Goal: Task Accomplishment & Management: Manage account settings

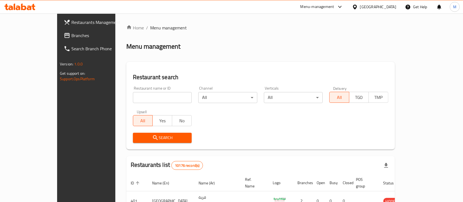
drag, startPoint x: 158, startPoint y: 98, endPoint x: 150, endPoint y: 94, distance: 8.5
click at [158, 98] on input "search" at bounding box center [162, 97] width 59 height 11
type input "[PERSON_NAME]"
click button "Search" at bounding box center [162, 138] width 59 height 10
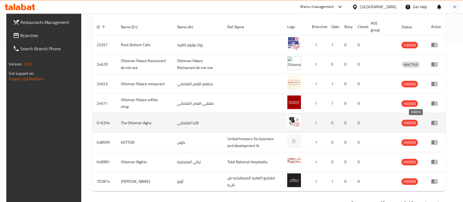
scroll to position [173, 0]
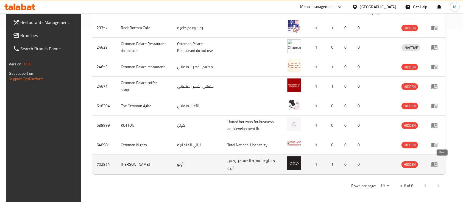
click at [437, 164] on icon "enhanced table" at bounding box center [434, 164] width 6 height 5
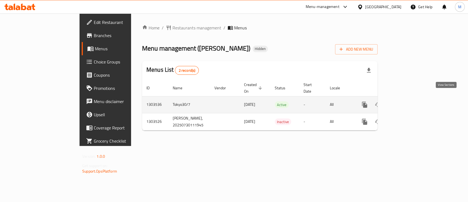
click at [408, 101] on icon "enhanced table" at bounding box center [404, 104] width 7 height 7
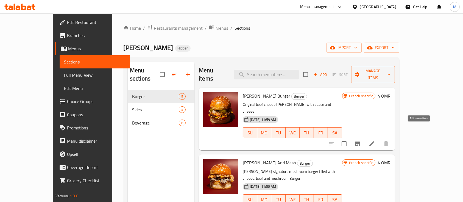
click at [375, 140] on icon at bounding box center [371, 143] width 7 height 7
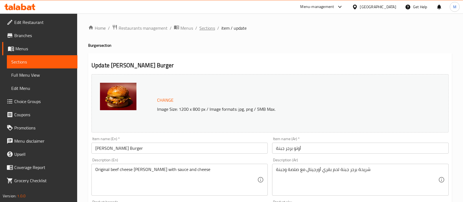
click at [206, 30] on span "Sections" at bounding box center [207, 28] width 16 height 7
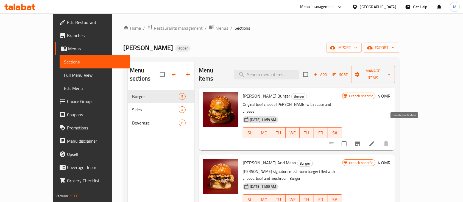
click at [360, 141] on icon "Branch-specific-item" at bounding box center [357, 143] width 5 height 4
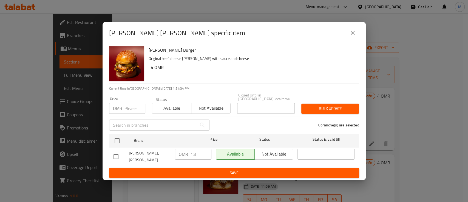
click at [117, 153] on input "checkbox" at bounding box center [116, 157] width 12 height 12
checkbox input "true"
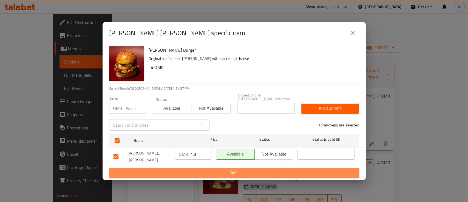
click at [240, 169] on span "Save" at bounding box center [234, 172] width 241 height 7
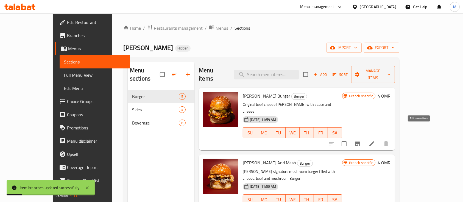
click at [375, 140] on icon at bounding box center [371, 143] width 7 height 7
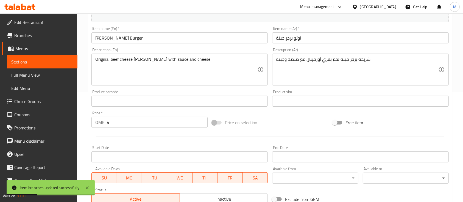
scroll to position [146, 0]
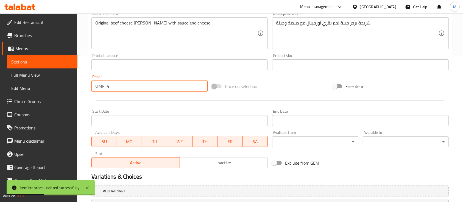
click at [139, 85] on input "4" at bounding box center [157, 85] width 101 height 11
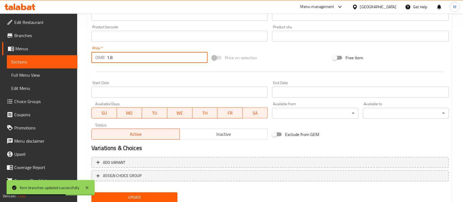
scroll to position [194, 0]
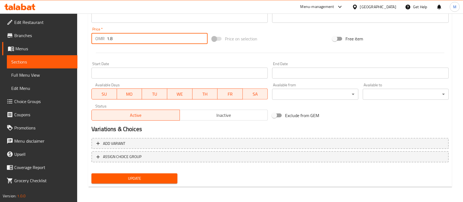
type input "1.8"
click at [151, 179] on span "Update" at bounding box center [134, 178] width 77 height 7
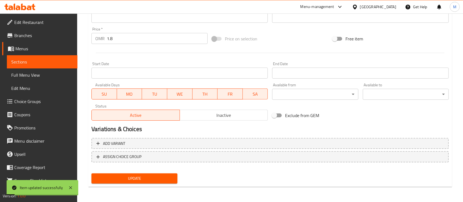
click at [29, 63] on span "Sections" at bounding box center [42, 61] width 62 height 7
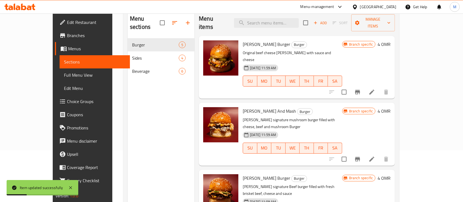
scroll to position [40, 0]
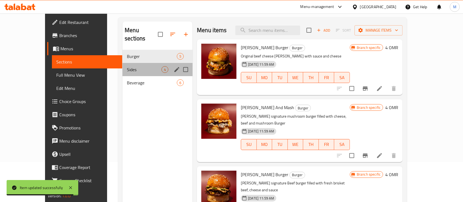
click at [122, 64] on div "Sides 4" at bounding box center [157, 69] width 70 height 13
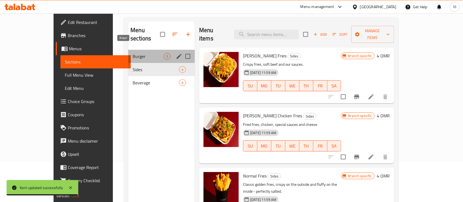
click at [133, 53] on span "Burger" at bounding box center [148, 56] width 31 height 7
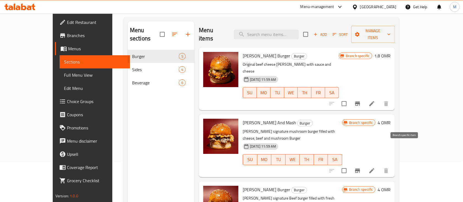
click at [360, 168] on icon "Branch-specific-item" at bounding box center [357, 170] width 5 height 4
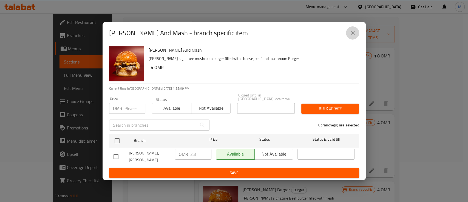
click at [353, 36] on icon "close" at bounding box center [353, 33] width 7 height 7
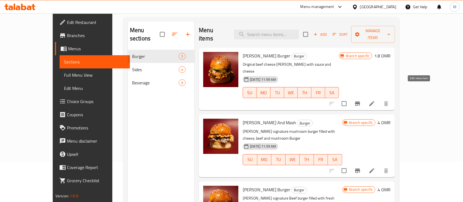
click at [374, 101] on icon at bounding box center [371, 103] width 5 height 5
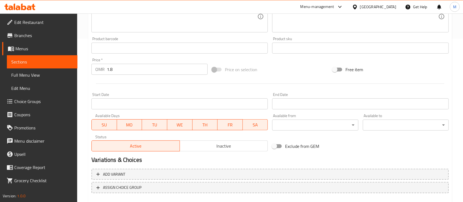
scroll to position [194, 0]
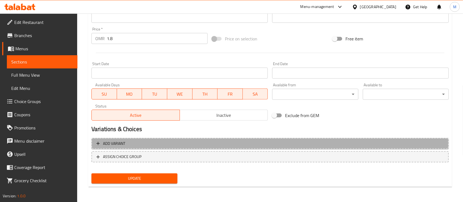
click at [153, 142] on span "Add variant" at bounding box center [269, 143] width 347 height 7
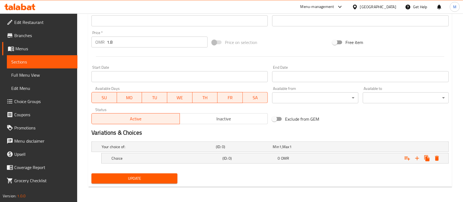
click at [153, 143] on div "Your choice of:" at bounding box center [157, 147] width 114 height 8
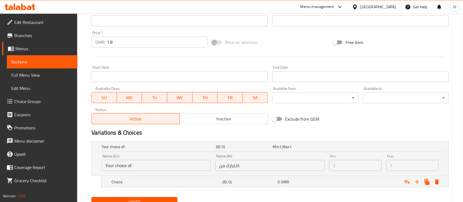
click at [153, 143] on div "Your choice of:" at bounding box center [157, 147] width 114 height 8
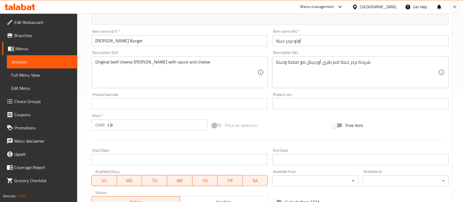
scroll to position [110, 0]
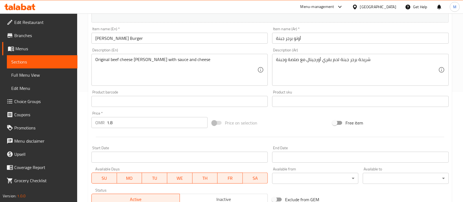
click at [135, 122] on input "1.8" at bounding box center [157, 122] width 101 height 11
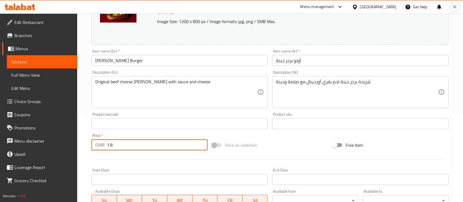
scroll to position [36, 0]
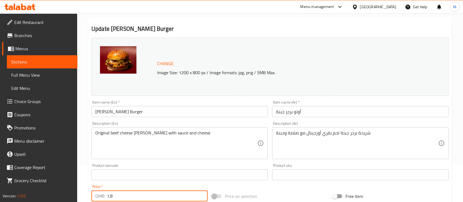
click at [37, 63] on span "Sections" at bounding box center [42, 61] width 62 height 7
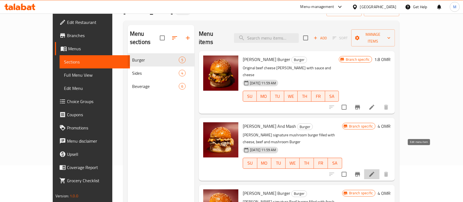
click at [374, 171] on icon at bounding box center [371, 173] width 5 height 5
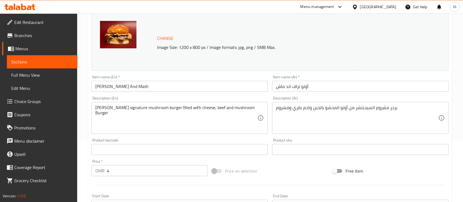
scroll to position [110, 0]
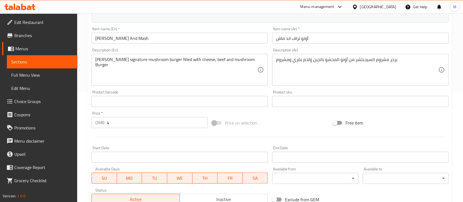
click at [148, 122] on input "4" at bounding box center [157, 122] width 101 height 11
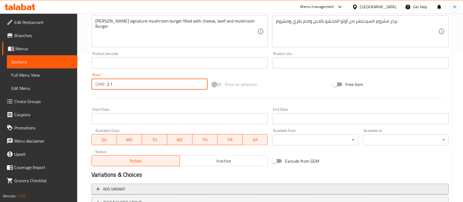
scroll to position [194, 0]
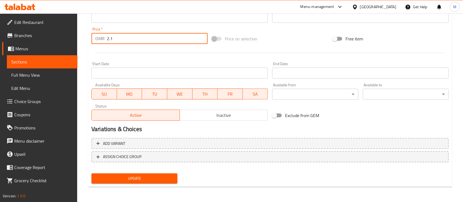
type input "2.1"
click at [131, 173] on button "Update" at bounding box center [134, 178] width 86 height 10
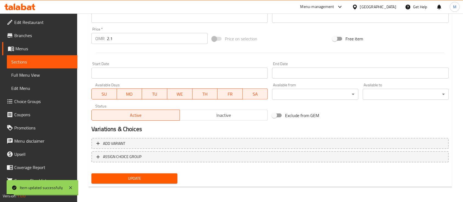
click at [60, 62] on span "Sections" at bounding box center [42, 61] width 62 height 7
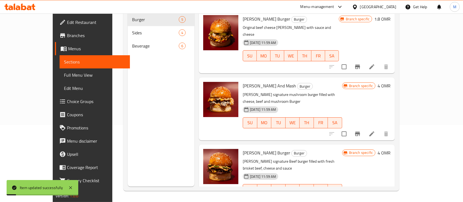
scroll to position [77, 0]
click at [360, 131] on icon "Branch-specific-item" at bounding box center [357, 133] width 5 height 4
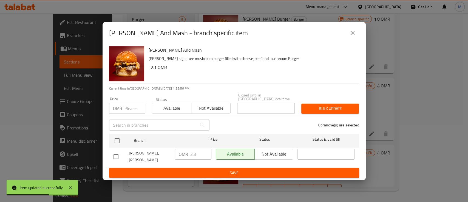
click at [116, 155] on input "checkbox" at bounding box center [116, 157] width 12 height 12
checkbox input "true"
click at [202, 155] on input "2.3" at bounding box center [200, 153] width 21 height 11
type input "2.1"
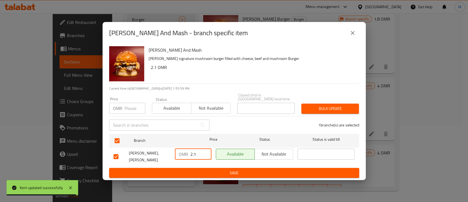
click at [266, 169] on span "Save" at bounding box center [234, 172] width 241 height 7
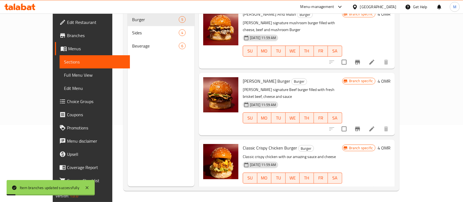
scroll to position [73, 0]
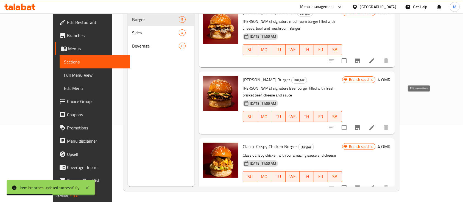
click at [375, 124] on icon at bounding box center [371, 127] width 7 height 7
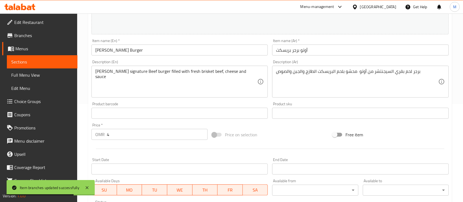
scroll to position [110, 0]
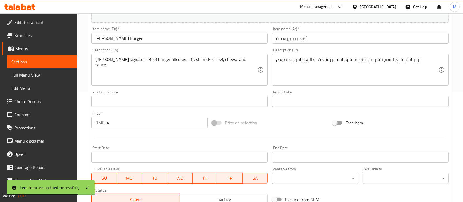
click at [122, 122] on input "4" at bounding box center [157, 122] width 101 height 11
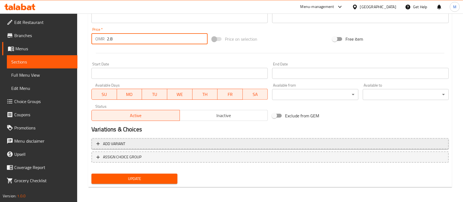
scroll to position [194, 0]
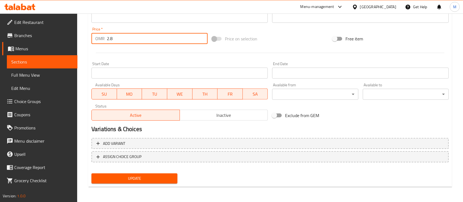
type input "2.8"
click at [138, 179] on span "Update" at bounding box center [134, 178] width 77 height 7
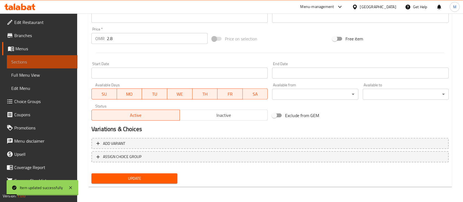
click at [42, 63] on span "Sections" at bounding box center [42, 61] width 62 height 7
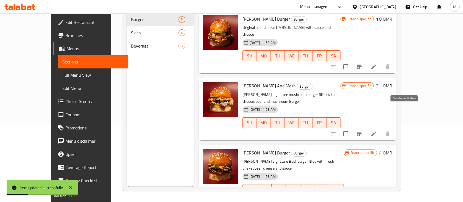
click at [361, 131] on icon "Branch-specific-item" at bounding box center [358, 133] width 5 height 4
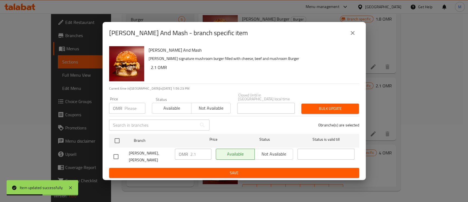
click at [354, 36] on icon "close" at bounding box center [353, 33] width 7 height 7
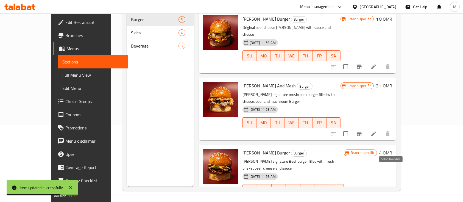
click at [351, 195] on input "checkbox" at bounding box center [346, 201] width 12 height 12
checkbox input "true"
click at [361, 198] on icon "Branch-specific-item" at bounding box center [358, 200] width 5 height 4
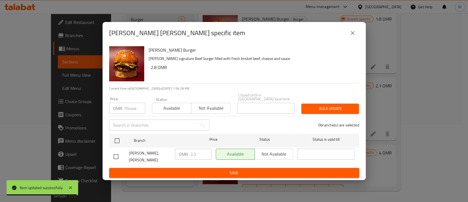
click at [116, 156] on input "checkbox" at bounding box center [116, 157] width 12 height 12
checkbox input "true"
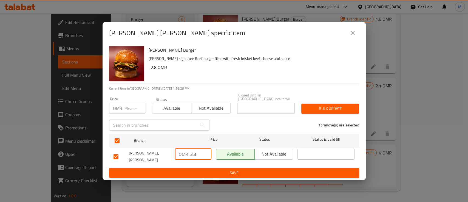
click at [200, 157] on input "3.3" at bounding box center [200, 153] width 21 height 11
type input "2.8"
click at [289, 169] on span "Save" at bounding box center [234, 172] width 241 height 7
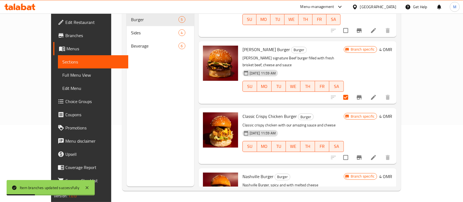
scroll to position [112, 0]
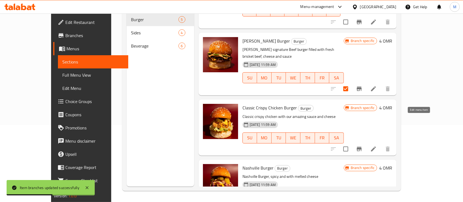
click at [376, 145] on icon at bounding box center [373, 148] width 7 height 7
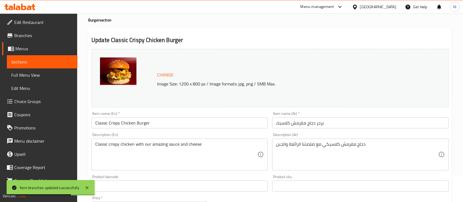
scroll to position [73, 0]
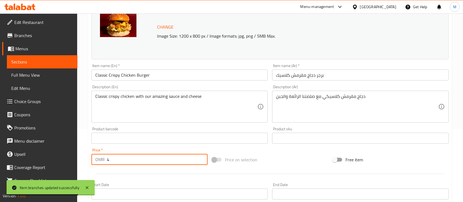
click at [129, 156] on input "4" at bounding box center [157, 159] width 101 height 11
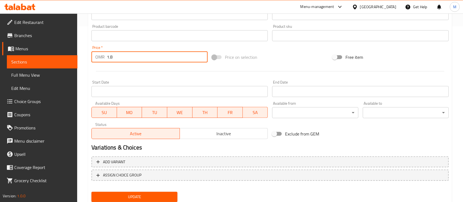
scroll to position [194, 0]
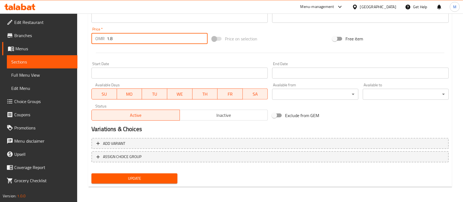
type input "1.8"
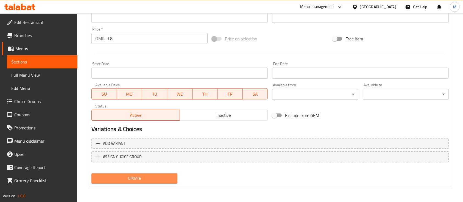
click at [167, 175] on span "Update" at bounding box center [134, 178] width 77 height 7
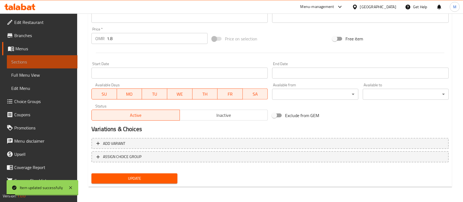
click at [42, 60] on span "Sections" at bounding box center [42, 61] width 62 height 7
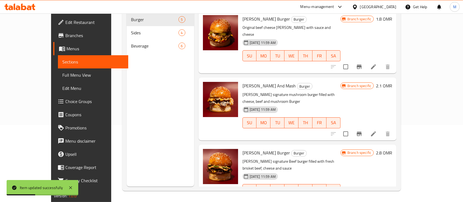
scroll to position [112, 0]
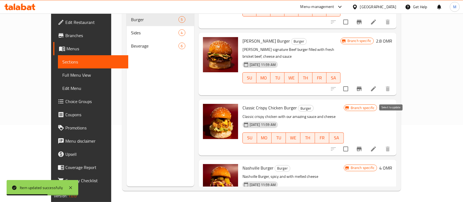
click at [351, 143] on input "checkbox" at bounding box center [346, 149] width 12 height 12
checkbox input "true"
click at [365, 142] on button "Branch-specific-item" at bounding box center [358, 148] width 13 height 13
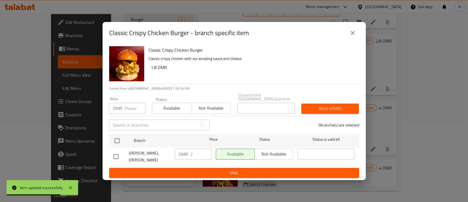
click at [137, 154] on span "[PERSON_NAME], [PERSON_NAME]" at bounding box center [150, 157] width 42 height 14
click at [116, 152] on input "checkbox" at bounding box center [116, 157] width 12 height 12
checkbox input "true"
drag, startPoint x: 198, startPoint y: 153, endPoint x: 190, endPoint y: 151, distance: 7.9
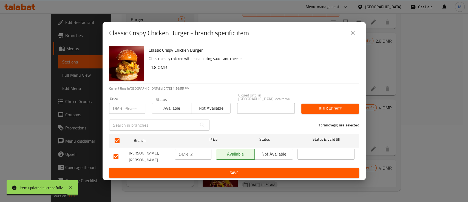
click at [197, 153] on input "2" at bounding box center [200, 153] width 21 height 11
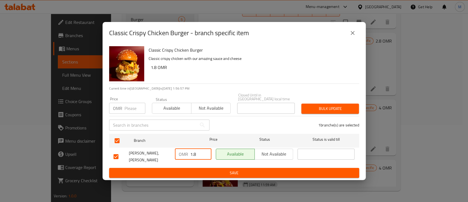
type input "1.8"
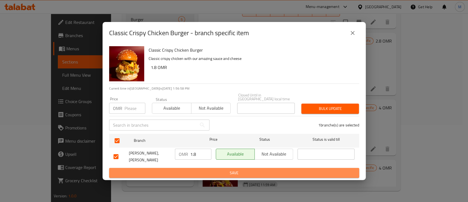
click at [234, 169] on span "Save" at bounding box center [234, 172] width 241 height 7
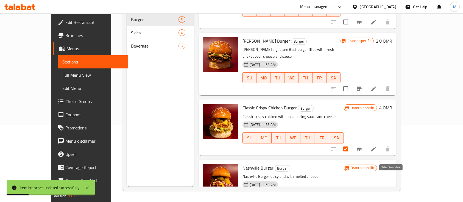
checkbox input "true"
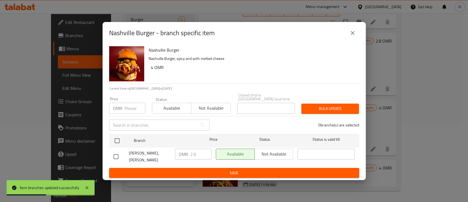
click at [135, 111] on input "number" at bounding box center [135, 108] width 21 height 11
type input "2.5"
click at [113, 154] on input "checkbox" at bounding box center [116, 157] width 12 height 12
checkbox input "true"
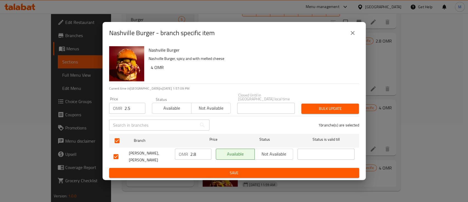
click at [201, 155] on input "2.8" at bounding box center [200, 153] width 21 height 11
type input "2.5"
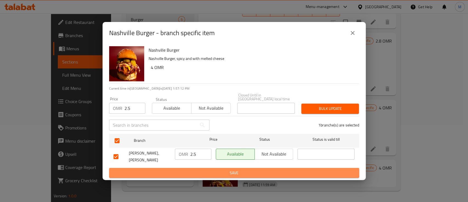
click at [224, 169] on span "Save" at bounding box center [234, 172] width 241 height 7
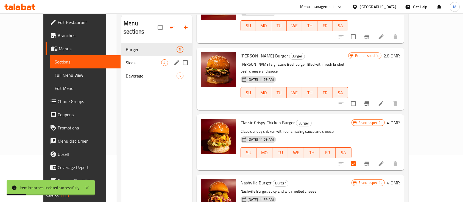
scroll to position [40, 0]
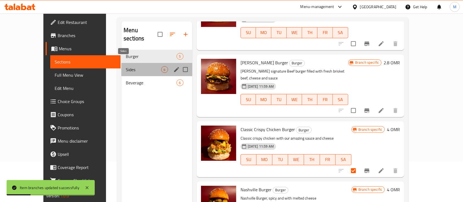
click at [130, 66] on span "Sides" at bounding box center [143, 69] width 35 height 7
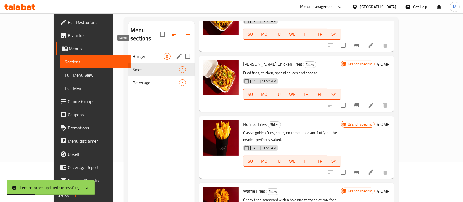
click at [133, 53] on span "Burger" at bounding box center [148, 56] width 31 height 7
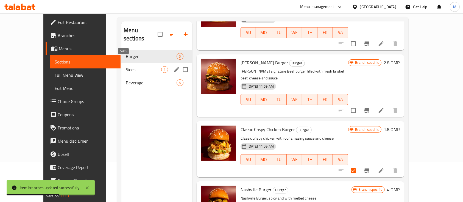
click at [126, 66] on span "Sides" at bounding box center [143, 69] width 35 height 7
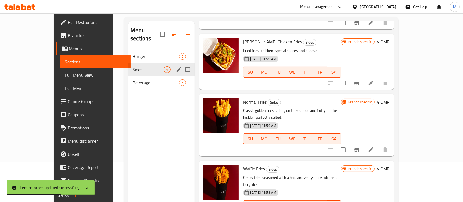
scroll to position [52, 0]
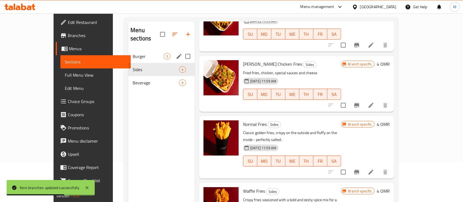
click at [133, 53] on span "Burger" at bounding box center [148, 56] width 31 height 7
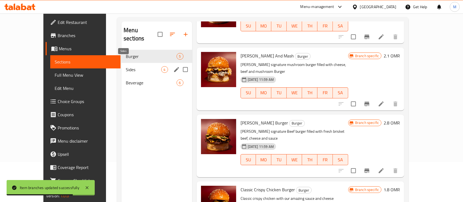
click at [130, 66] on span "Sides" at bounding box center [143, 69] width 35 height 7
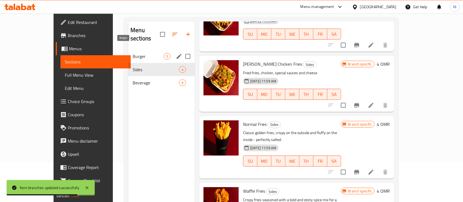
click at [133, 53] on span "Burger" at bounding box center [148, 56] width 31 height 7
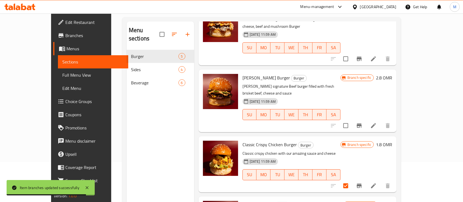
scroll to position [77, 0]
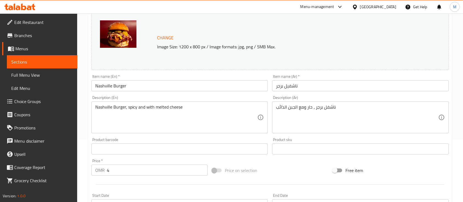
scroll to position [73, 0]
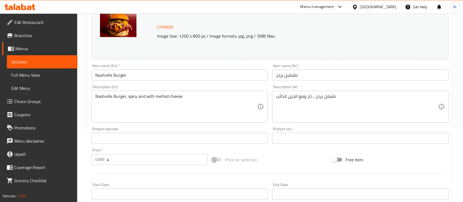
click at [130, 158] on input "4" at bounding box center [157, 159] width 101 height 11
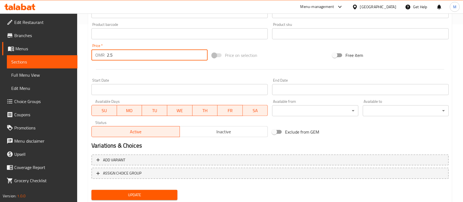
scroll to position [183, 0]
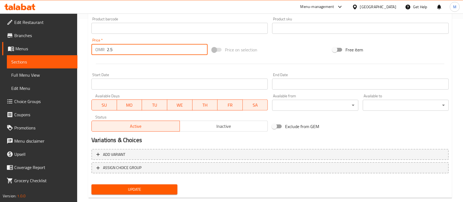
type input "2.5"
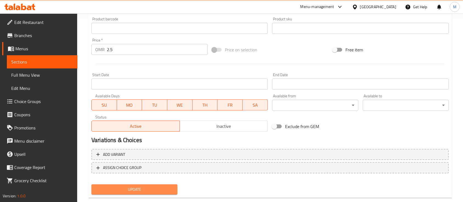
click at [150, 190] on span "Update" at bounding box center [134, 189] width 77 height 7
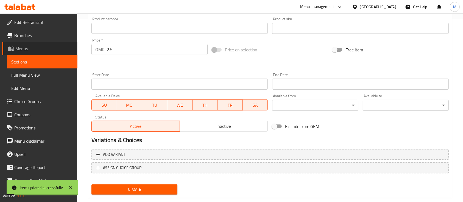
click at [43, 47] on span "Menus" at bounding box center [44, 48] width 58 height 7
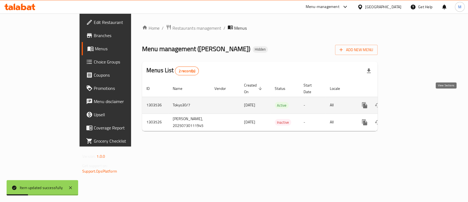
click at [408, 102] on icon "enhanced table" at bounding box center [404, 105] width 7 height 7
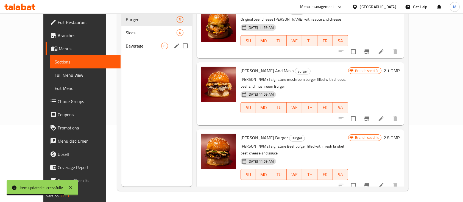
click at [126, 29] on span "Sides" at bounding box center [151, 32] width 50 height 7
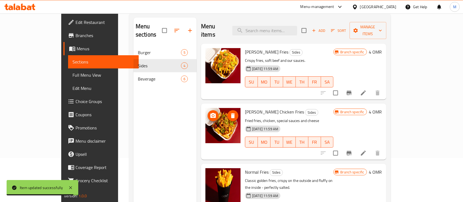
scroll to position [4, 0]
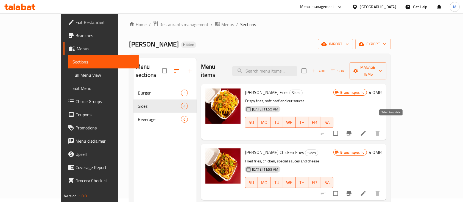
click at [341, 127] on input "checkbox" at bounding box center [336, 133] width 12 height 12
checkbox input "true"
click at [352, 130] on icon "Branch-specific-item" at bounding box center [348, 133] width 7 height 7
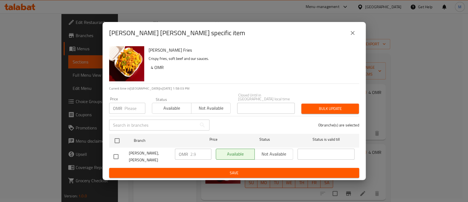
click at [355, 34] on icon "close" at bounding box center [353, 33] width 7 height 7
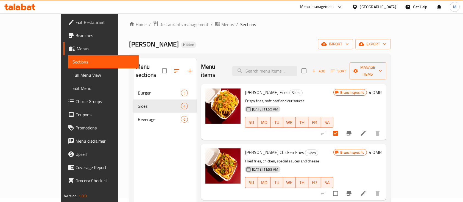
click at [352, 130] on icon "Branch-specific-item" at bounding box center [348, 133] width 7 height 7
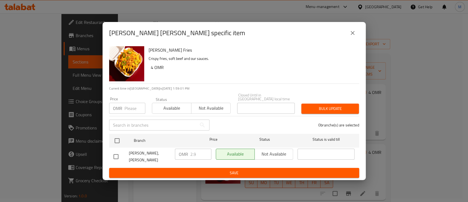
click at [119, 154] on input "checkbox" at bounding box center [116, 157] width 12 height 12
checkbox input "true"
click at [203, 151] on input "2.9" at bounding box center [200, 153] width 21 height 11
type input "2.8"
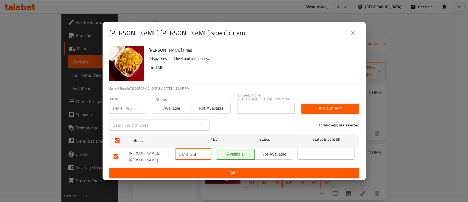
click at [226, 169] on span "Save" at bounding box center [234, 172] width 241 height 7
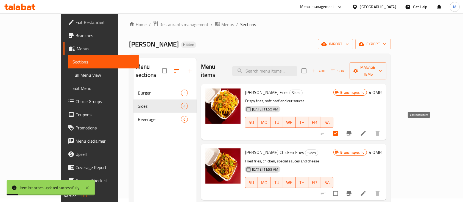
click at [366, 130] on icon at bounding box center [363, 133] width 7 height 7
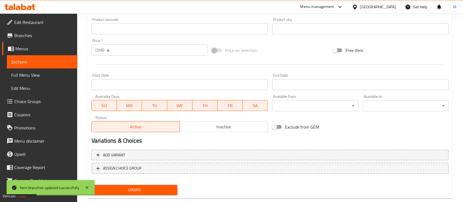
scroll to position [183, 0]
click at [125, 55] on div "Price   * OMR 4 Price *" at bounding box center [149, 46] width 120 height 21
click at [162, 56] on div "Price   * OMR 4 Price *" at bounding box center [149, 46] width 120 height 21
click at [161, 50] on input "4" at bounding box center [157, 49] width 101 height 11
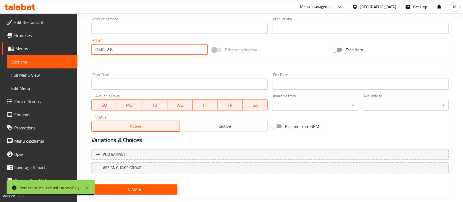
type input "2.8"
click at [145, 189] on span "Update" at bounding box center [134, 189] width 77 height 7
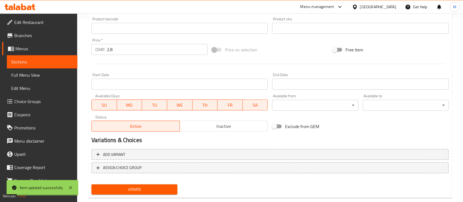
click at [42, 50] on span "Menus" at bounding box center [44, 48] width 58 height 7
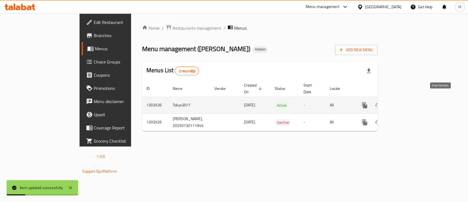
click at [407, 103] on icon "enhanced table" at bounding box center [404, 105] width 5 height 5
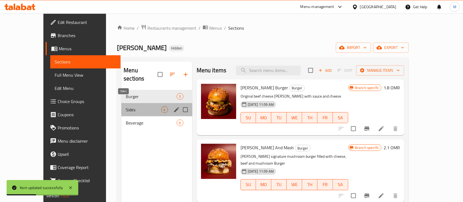
click at [130, 106] on span "Sides" at bounding box center [143, 109] width 35 height 7
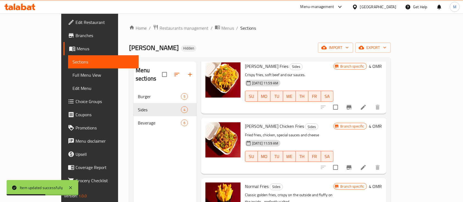
scroll to position [36, 0]
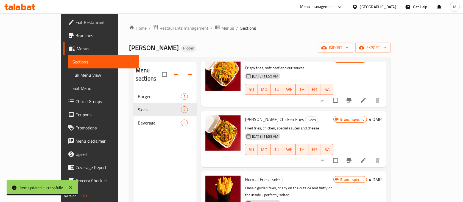
click at [383, 154] on div at bounding box center [350, 160] width 68 height 13
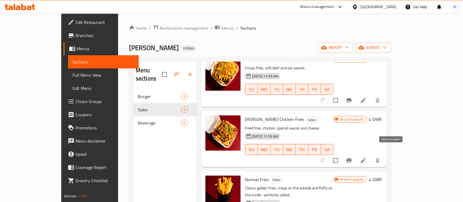
click at [341, 154] on input "checkbox" at bounding box center [336, 160] width 12 height 12
checkbox input "true"
click at [352, 157] on icon "Branch-specific-item" at bounding box center [348, 160] width 7 height 7
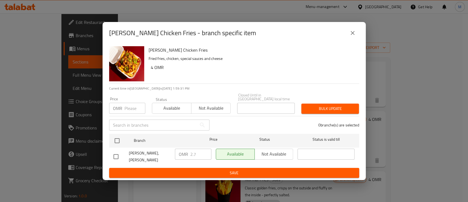
click at [114, 154] on input "checkbox" at bounding box center [116, 157] width 12 height 12
checkbox input "true"
click at [211, 158] on div "OMR 2.7 ​" at bounding box center [193, 156] width 41 height 20
click at [201, 155] on input "2.7" at bounding box center [200, 153] width 21 height 11
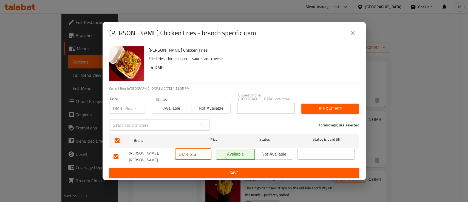
type input "2.5"
click at [178, 110] on span "Available" at bounding box center [171, 108] width 35 height 8
click at [197, 155] on input "2.5" at bounding box center [200, 153] width 21 height 11
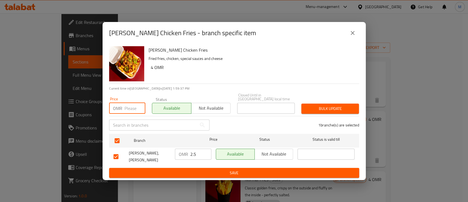
click at [131, 109] on input "number" at bounding box center [135, 108] width 21 height 11
type input "2.5"
click at [246, 169] on span "Save" at bounding box center [234, 172] width 241 height 7
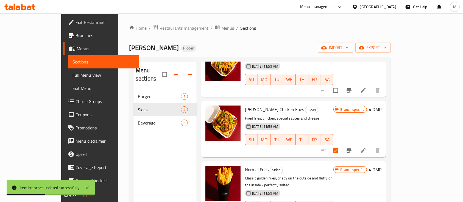
scroll to position [52, 0]
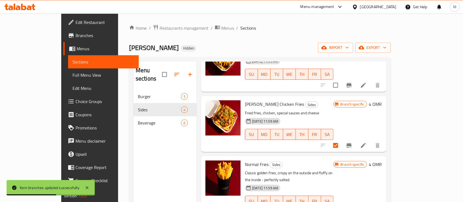
click at [366, 142] on icon at bounding box center [363, 145] width 7 height 7
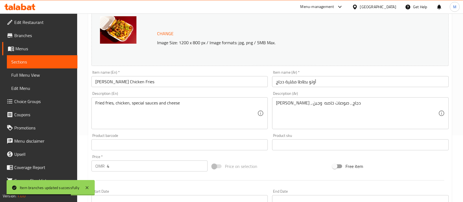
scroll to position [110, 0]
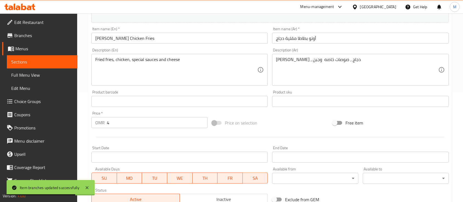
click at [129, 119] on input "4" at bounding box center [157, 122] width 101 height 11
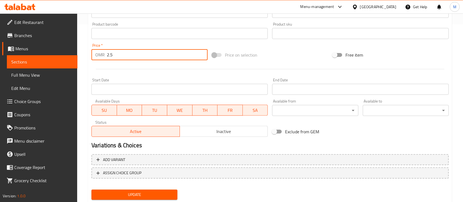
scroll to position [183, 0]
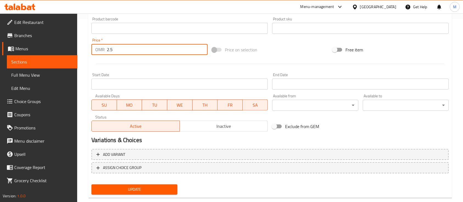
type input "2.5"
click at [132, 187] on span "Update" at bounding box center [134, 189] width 77 height 7
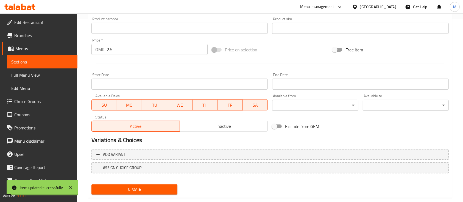
click at [34, 65] on link "Sections" at bounding box center [42, 61] width 71 height 13
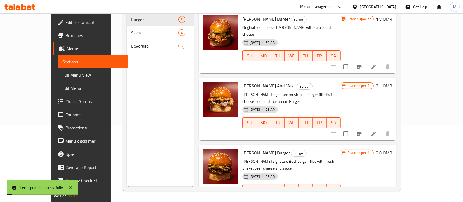
scroll to position [77, 0]
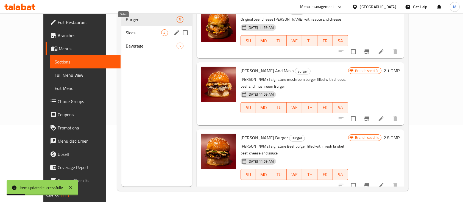
click at [145, 29] on span "Sides" at bounding box center [143, 32] width 35 height 7
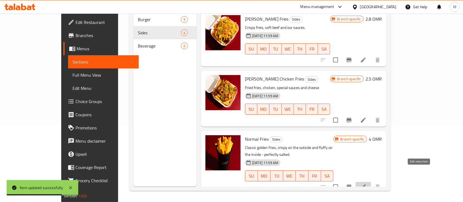
click at [366, 183] on icon at bounding box center [363, 186] width 7 height 7
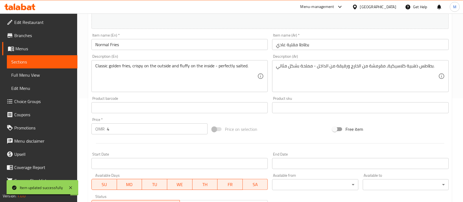
scroll to position [110, 0]
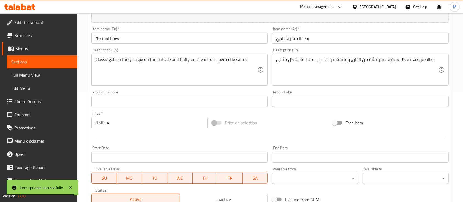
click at [145, 120] on input "4" at bounding box center [157, 122] width 101 height 11
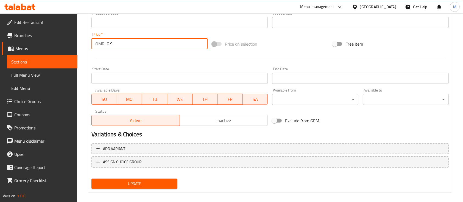
scroll to position [194, 0]
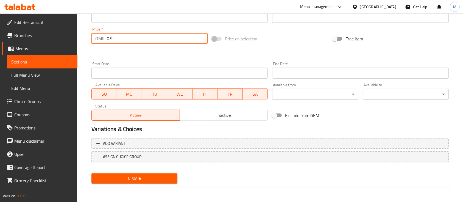
type input "0.9"
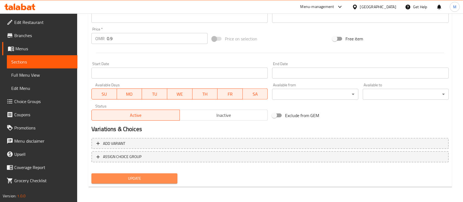
click at [151, 175] on span "Update" at bounding box center [134, 178] width 77 height 7
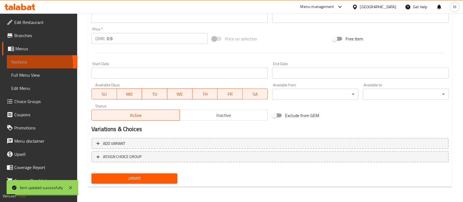
click at [36, 64] on span "Sections" at bounding box center [42, 61] width 62 height 7
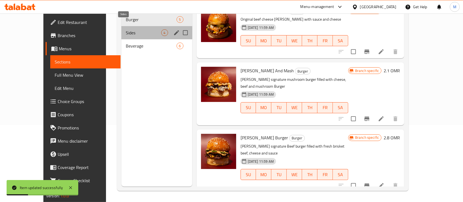
click at [126, 29] on span "Sides" at bounding box center [143, 32] width 35 height 7
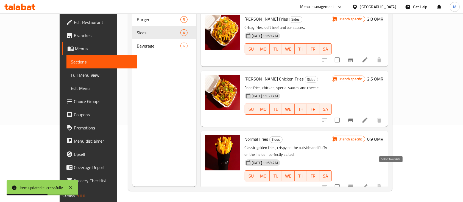
click at [343, 181] on input "checkbox" at bounding box center [337, 187] width 12 height 12
checkbox input "true"
click at [353, 184] on icon "Branch-specific-item" at bounding box center [350, 186] width 5 height 4
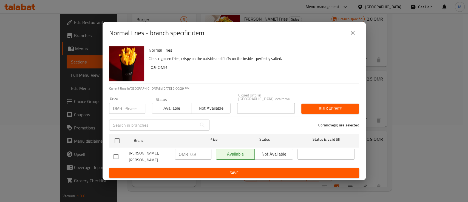
click at [118, 154] on input "checkbox" at bounding box center [116, 157] width 12 height 12
checkbox input "true"
click at [208, 163] on ul "Branch Price Status Status is valid till [PERSON_NAME], Al Koudh OMR 0.9 ​ Avai…" at bounding box center [234, 149] width 250 height 36
click at [211, 169] on span "Save" at bounding box center [234, 172] width 241 height 7
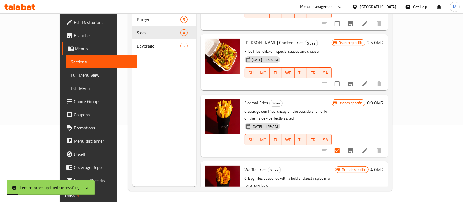
scroll to position [52, 0]
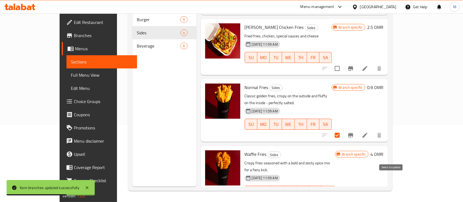
click at [343, 196] on input "checkbox" at bounding box center [337, 202] width 12 height 12
checkbox input "true"
click at [368, 199] on icon at bounding box center [364, 202] width 7 height 7
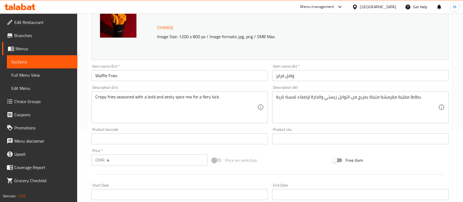
scroll to position [73, 0]
click at [132, 157] on input "4" at bounding box center [157, 159] width 101 height 11
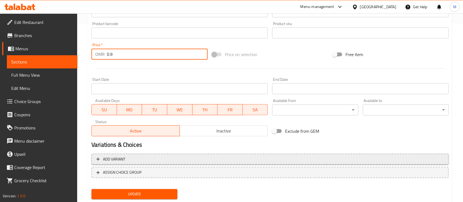
scroll to position [183, 0]
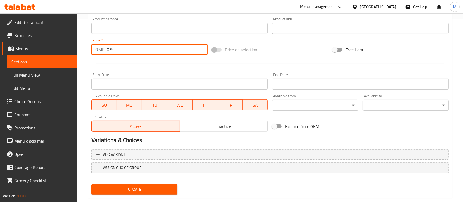
type input "0.9"
click at [141, 190] on span "Update" at bounding box center [134, 189] width 77 height 7
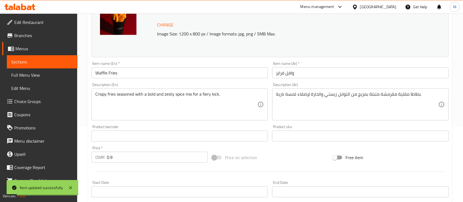
scroll to position [73, 0]
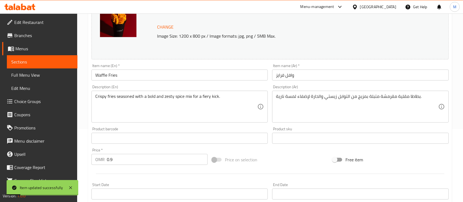
click at [50, 60] on span "Sections" at bounding box center [42, 61] width 62 height 7
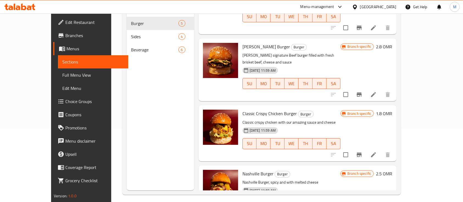
scroll to position [112, 0]
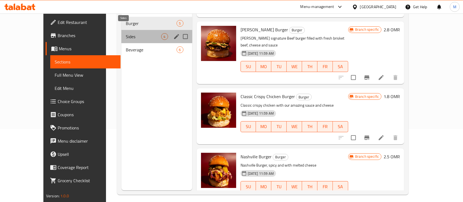
click at [126, 33] on span "Sides" at bounding box center [143, 36] width 35 height 7
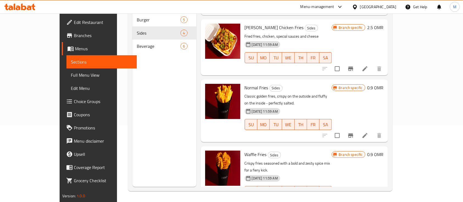
scroll to position [77, 0]
click at [343, 196] on input "checkbox" at bounding box center [337, 202] width 12 height 12
checkbox input "true"
click at [353, 200] on icon "Branch-specific-item" at bounding box center [350, 202] width 5 height 4
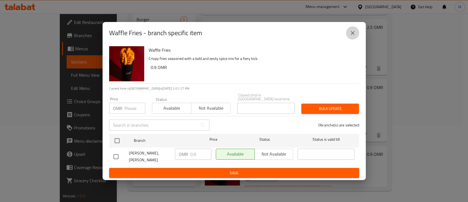
click at [355, 36] on icon "close" at bounding box center [353, 33] width 7 height 7
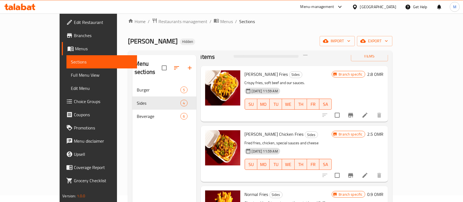
scroll to position [0, 0]
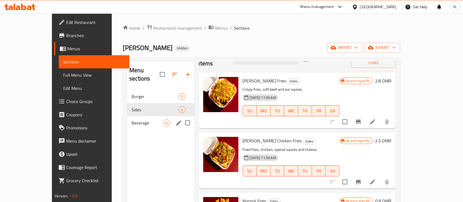
click at [130, 118] on div "Beverage 6" at bounding box center [160, 122] width 67 height 13
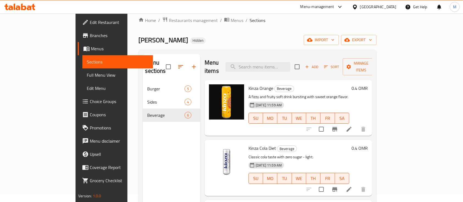
scroll to position [4, 0]
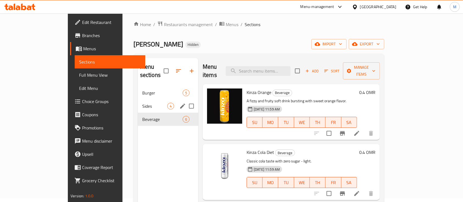
click at [142, 103] on span "Sides" at bounding box center [154, 106] width 25 height 7
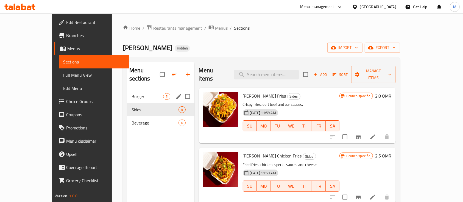
click at [131, 93] on span "Burger" at bounding box center [147, 96] width 32 height 7
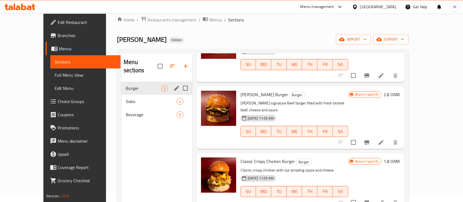
scroll to position [4, 0]
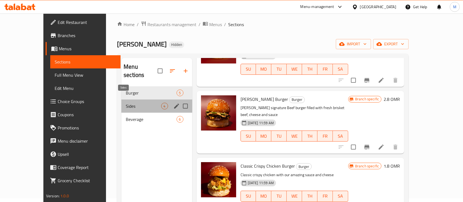
click at [126, 103] on span "Sides" at bounding box center [143, 106] width 35 height 7
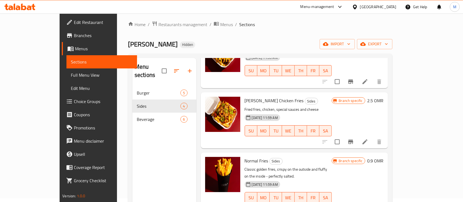
scroll to position [40, 0]
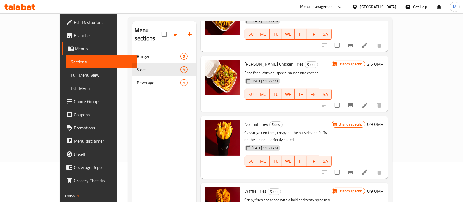
click at [132, 84] on div "Menu sections Burger 5 Sides 4 Beverage 6" at bounding box center [164, 122] width 64 height 202
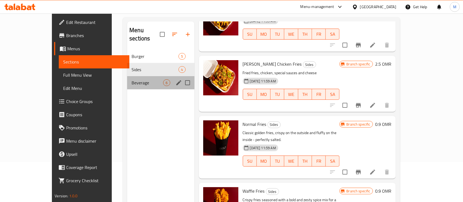
drag, startPoint x: 113, startPoint y: 78, endPoint x: 110, endPoint y: 80, distance: 3.5
click at [127, 80] on div "Beverage 6" at bounding box center [160, 82] width 67 height 13
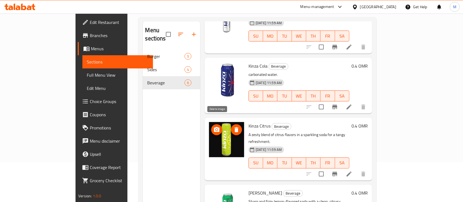
click at [234, 127] on icon "delete image" at bounding box center [236, 129] width 4 height 5
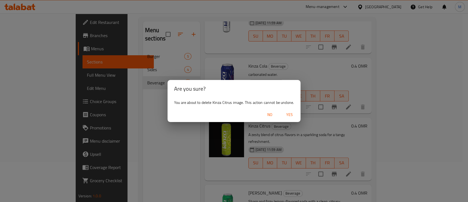
click at [288, 114] on span "Yes" at bounding box center [289, 114] width 13 height 7
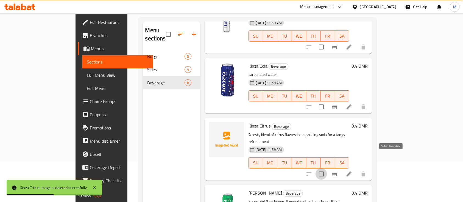
click at [327, 168] on input "checkbox" at bounding box center [321, 174] width 12 height 12
checkbox input "true"
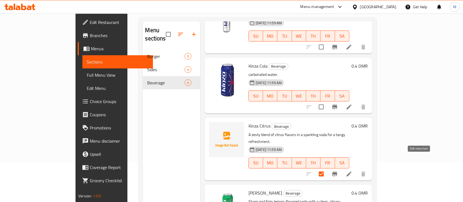
click at [351, 171] on icon at bounding box center [348, 173] width 5 height 5
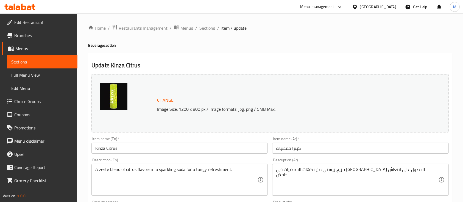
click at [206, 29] on span "Sections" at bounding box center [207, 28] width 16 height 7
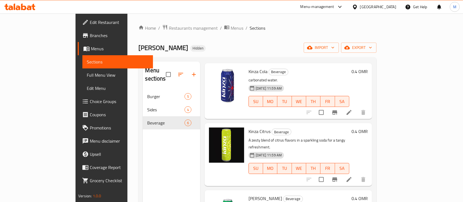
scroll to position [171, 0]
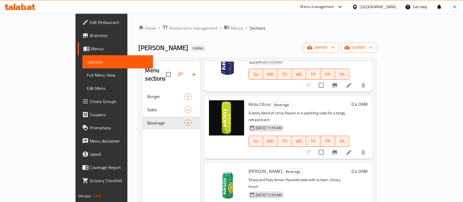
click at [300, 109] on p "A zesty blend of citrus flavors in a sparkling soda for a tangy refreshment." at bounding box center [298, 116] width 101 height 14
click at [272, 100] on h6 "Kinza Citrus Beverage" at bounding box center [298, 104] width 101 height 8
click at [222, 100] on img at bounding box center [226, 117] width 35 height 35
